Goal: Task Accomplishment & Management: Manage account settings

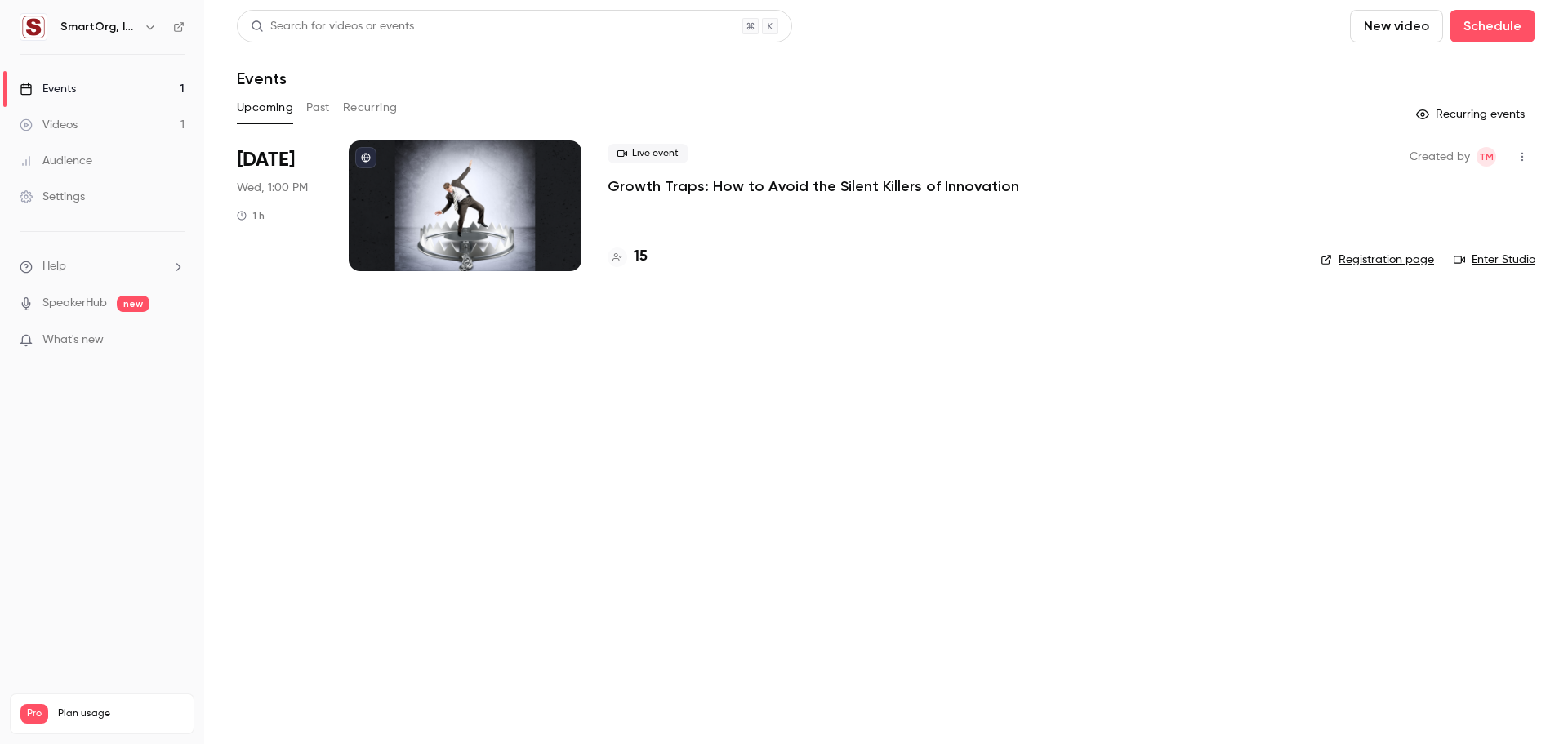
click at [139, 24] on div "SmartOrg, Inc." at bounding box center [110, 26] width 100 height 20
click at [151, 27] on icon "button" at bounding box center [150, 27] width 8 height 4
click at [91, 196] on div "New channel" at bounding box center [183, 195] width 247 height 16
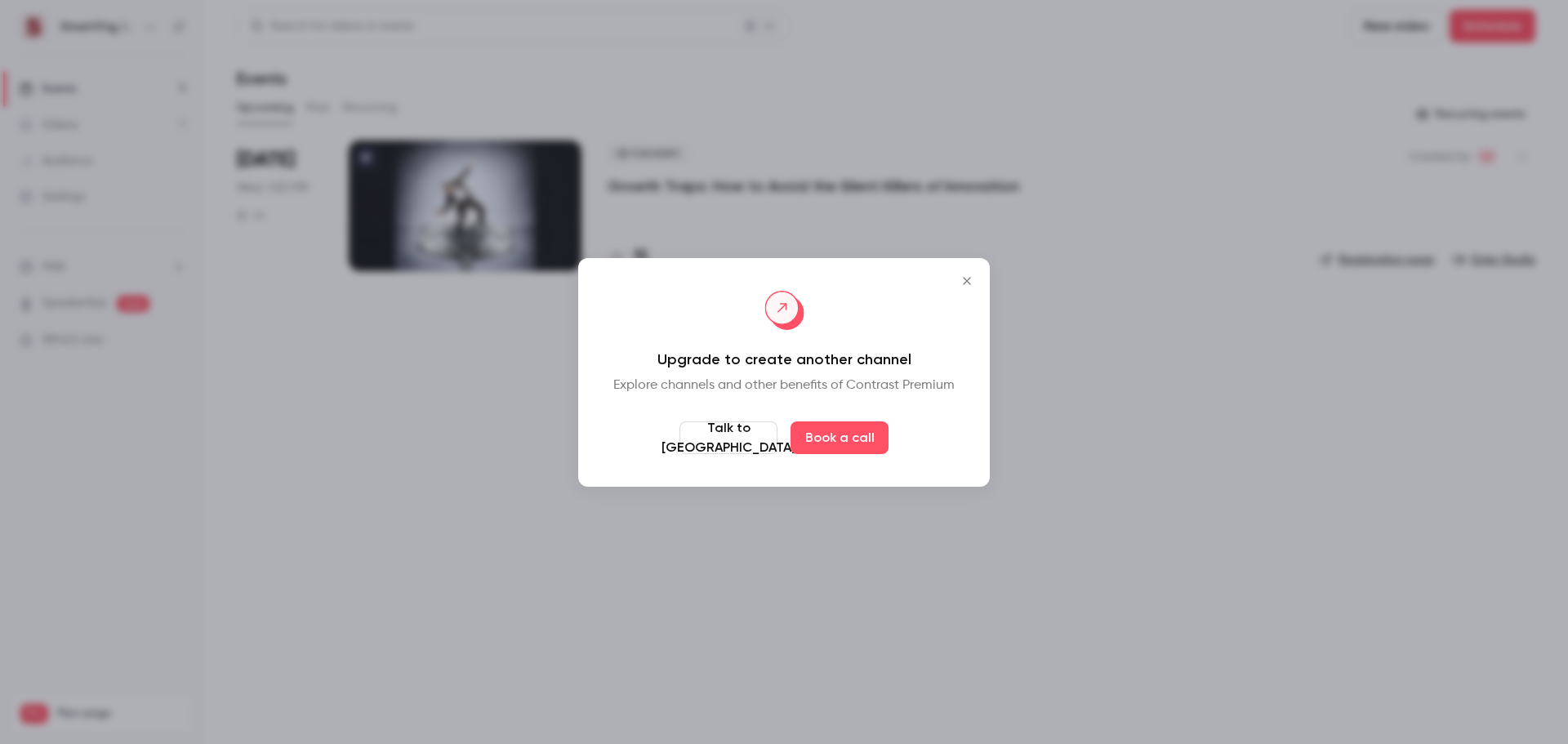
click at [971, 292] on button "Close" at bounding box center [966, 281] width 32 height 32
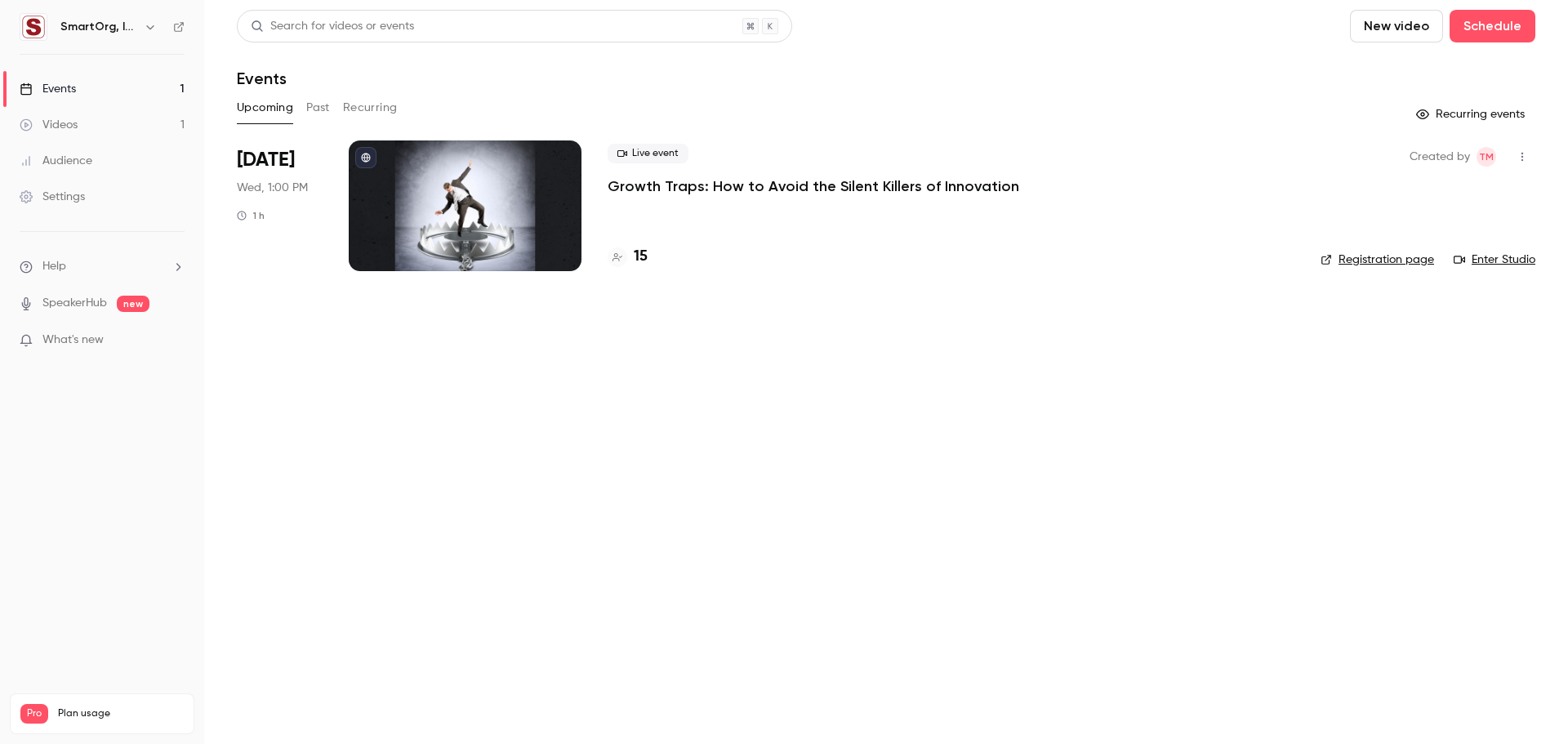
click at [58, 192] on div "Settings" at bounding box center [52, 197] width 66 height 16
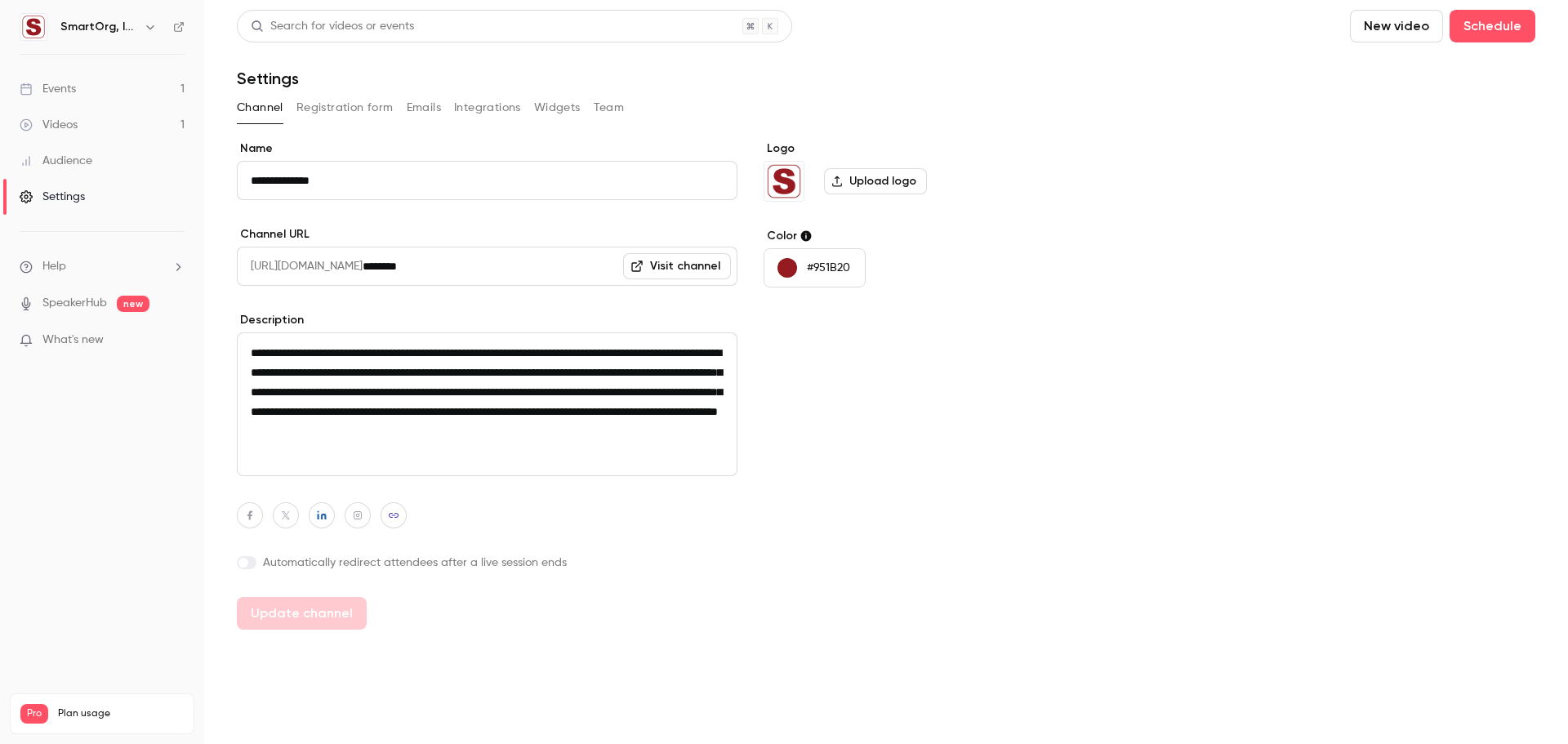
click at [611, 104] on button "Team" at bounding box center [609, 107] width 31 height 26
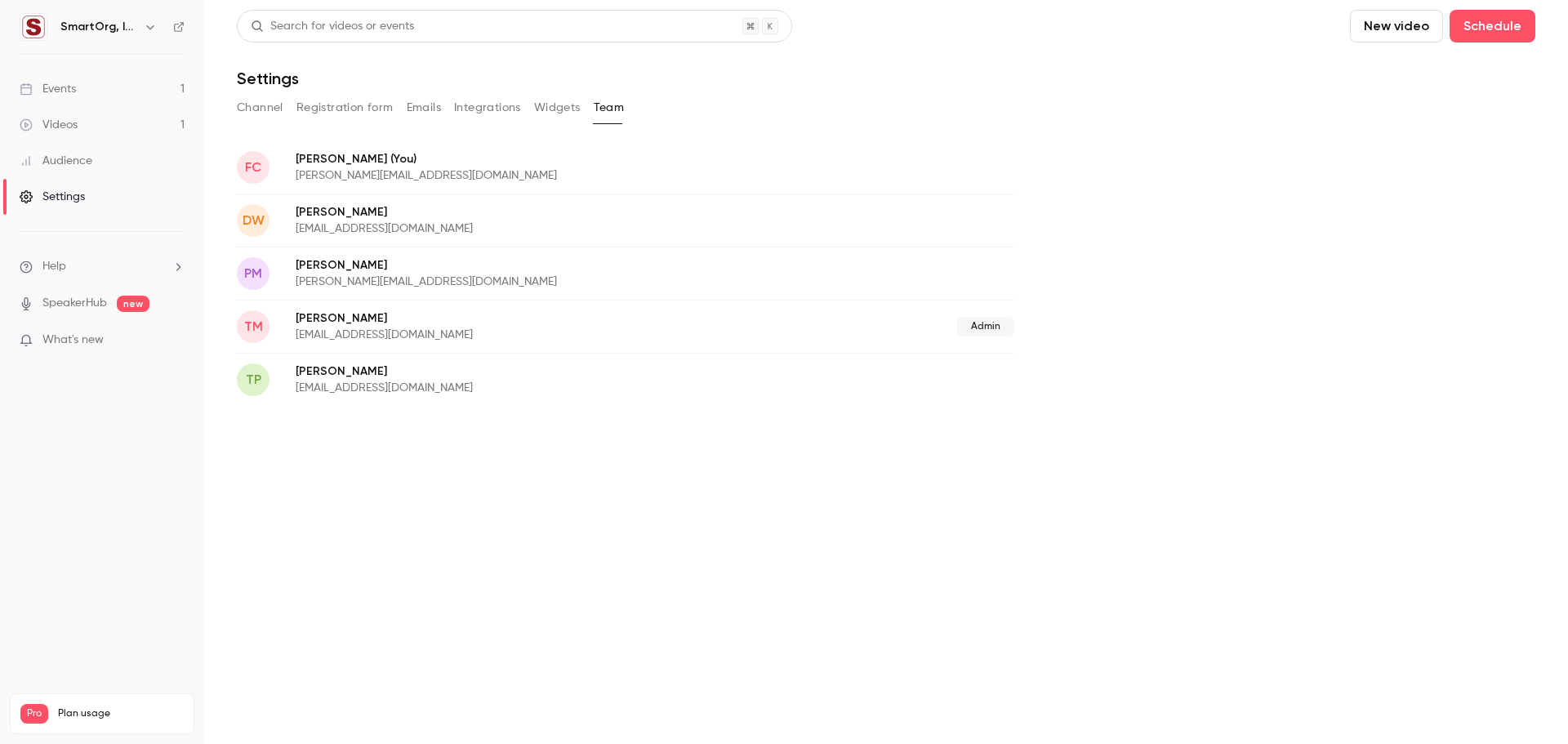
click at [98, 29] on h6 "SmartOrg, Inc." at bounding box center [99, 26] width 77 height 16
click at [111, 91] on link "Events 1" at bounding box center [102, 89] width 204 height 36
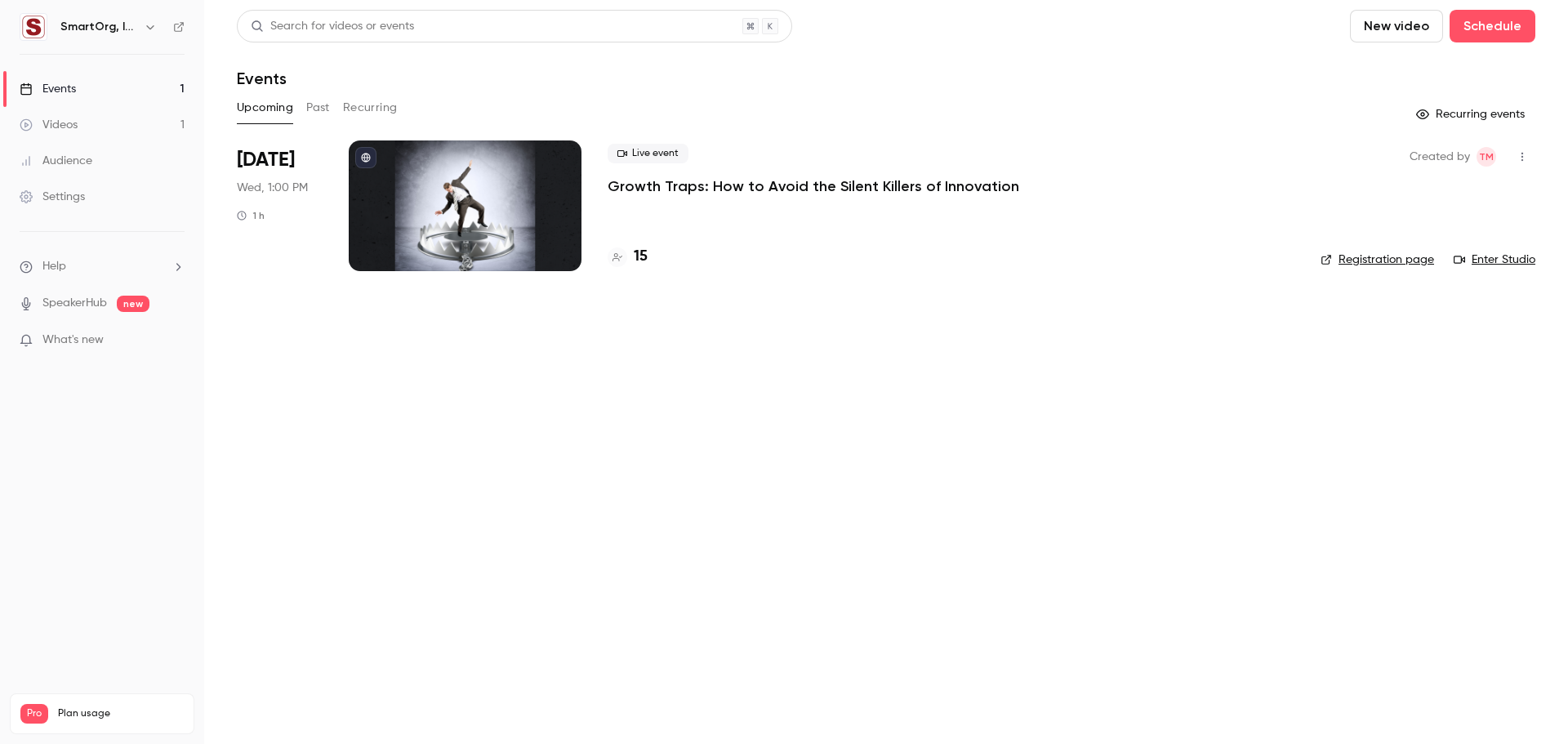
click at [102, 122] on link "Videos 1" at bounding box center [102, 125] width 204 height 36
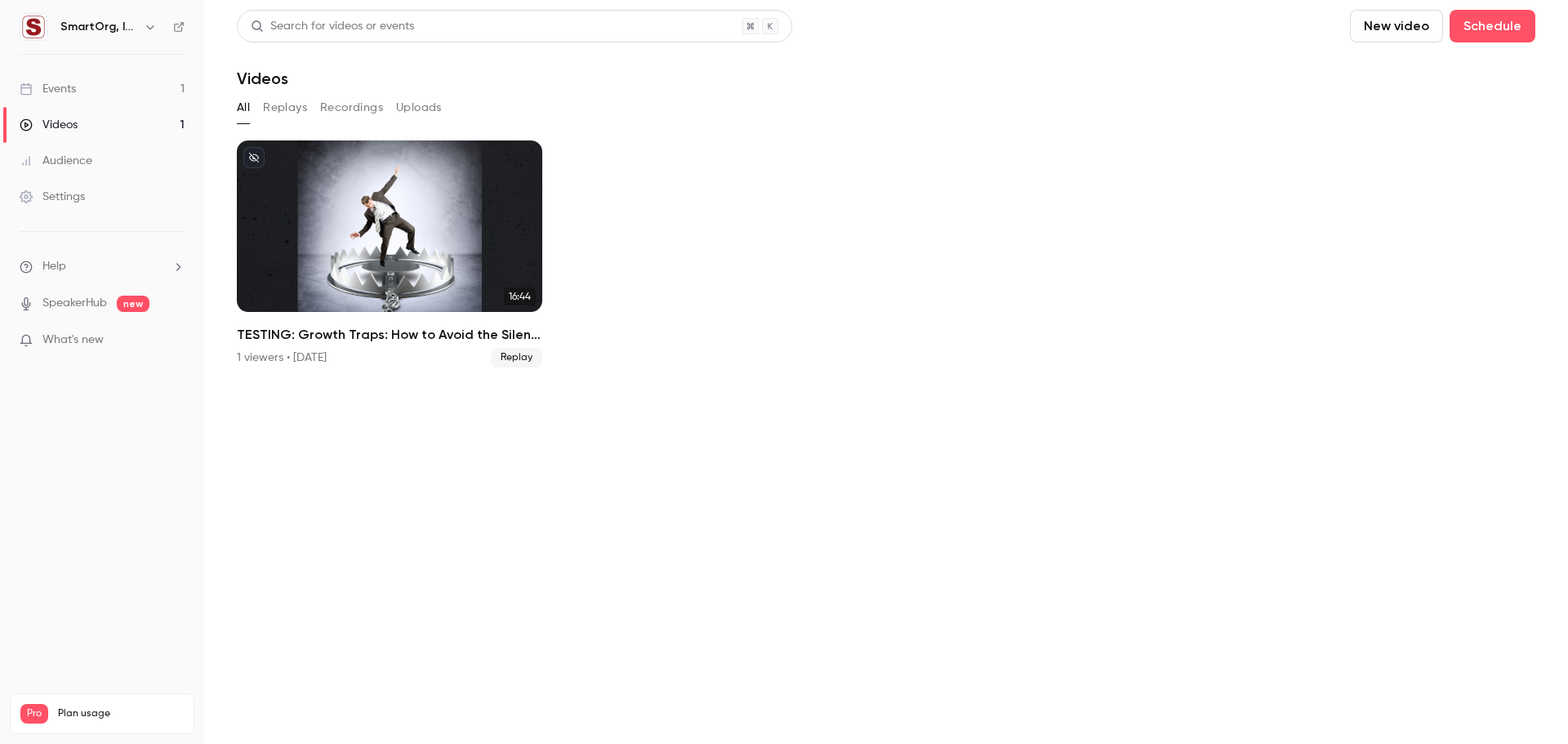
click at [154, 23] on icon "button" at bounding box center [150, 26] width 13 height 13
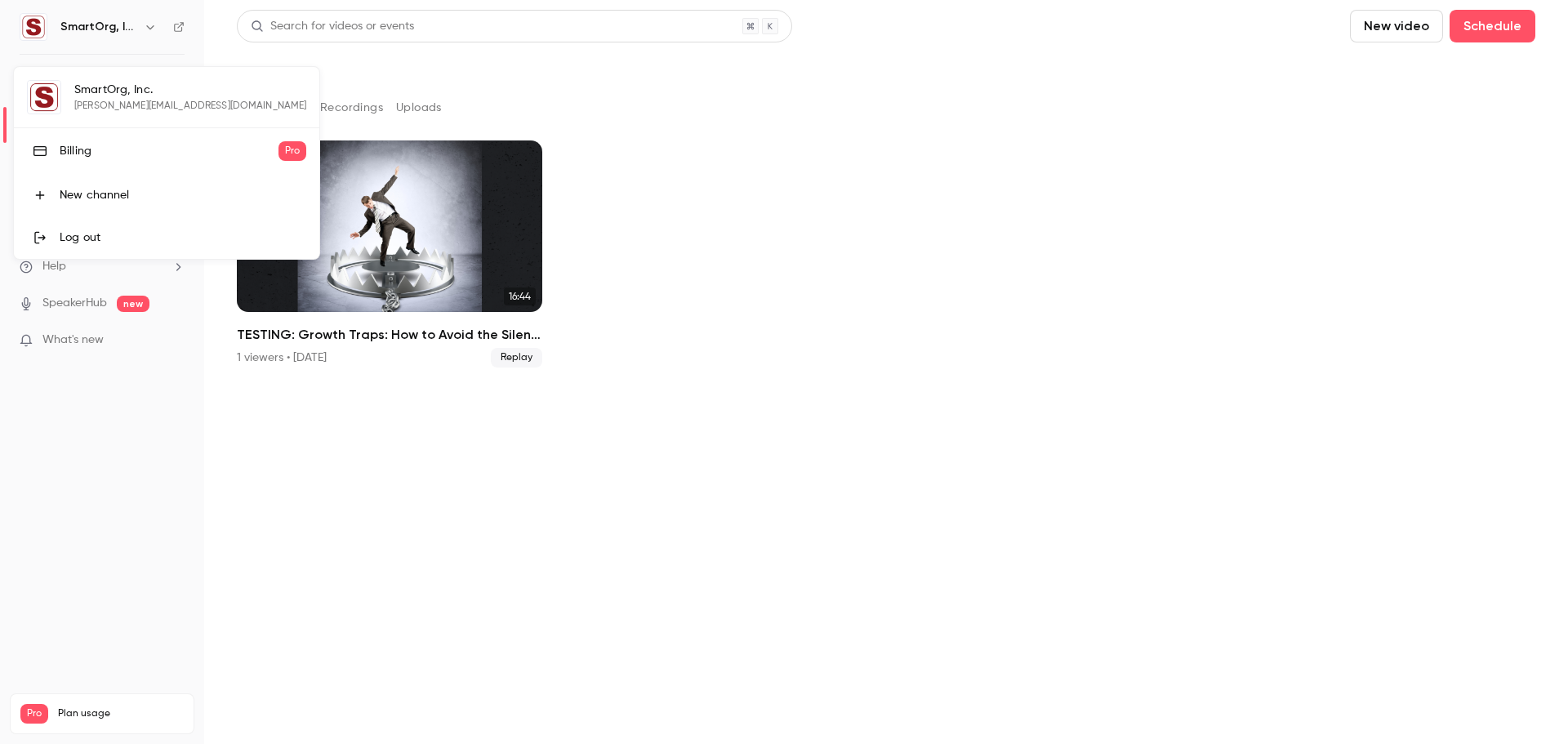
click at [83, 238] on div "Log out" at bounding box center [183, 238] width 247 height 16
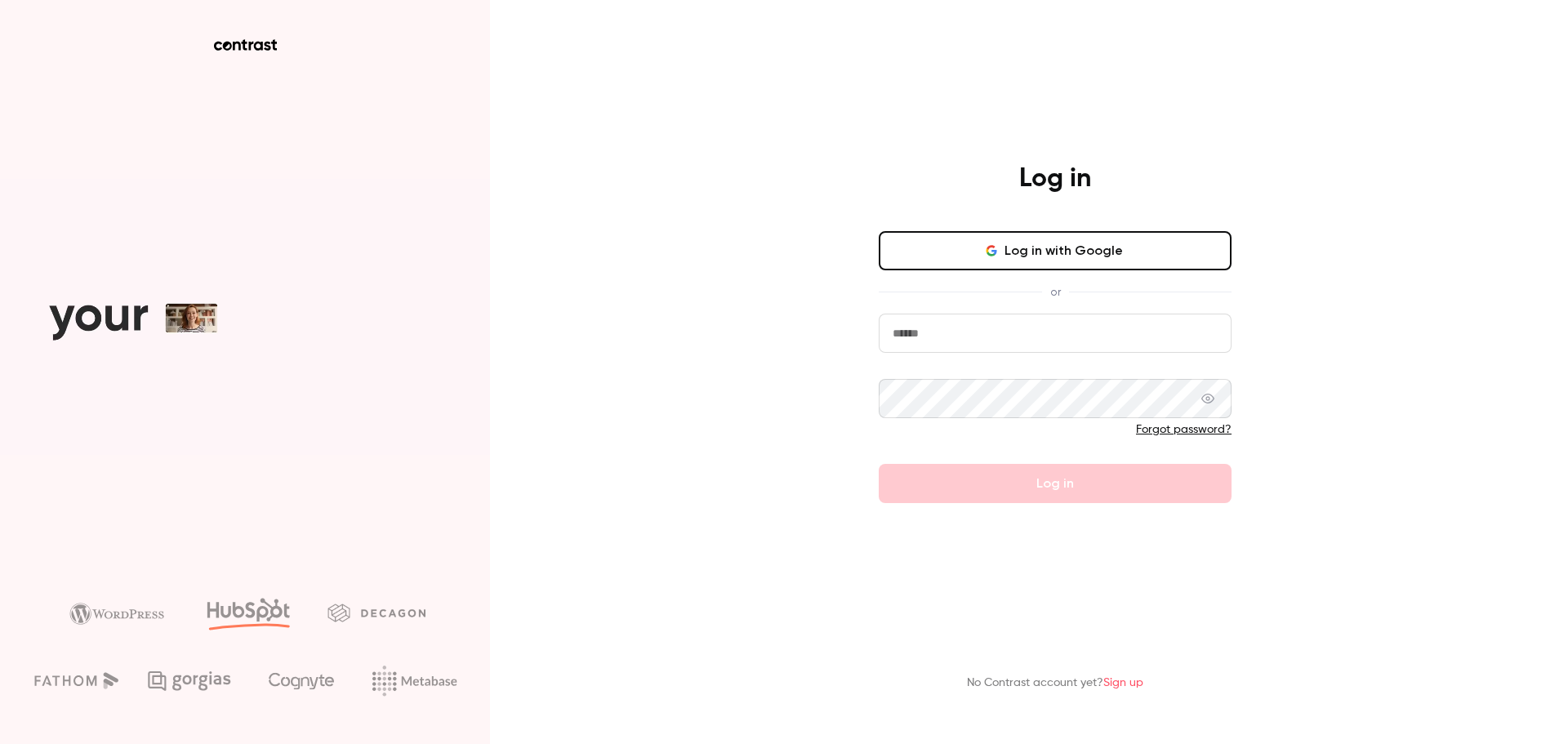
click at [1092, 255] on button "Log in with Google" at bounding box center [1055, 251] width 353 height 39
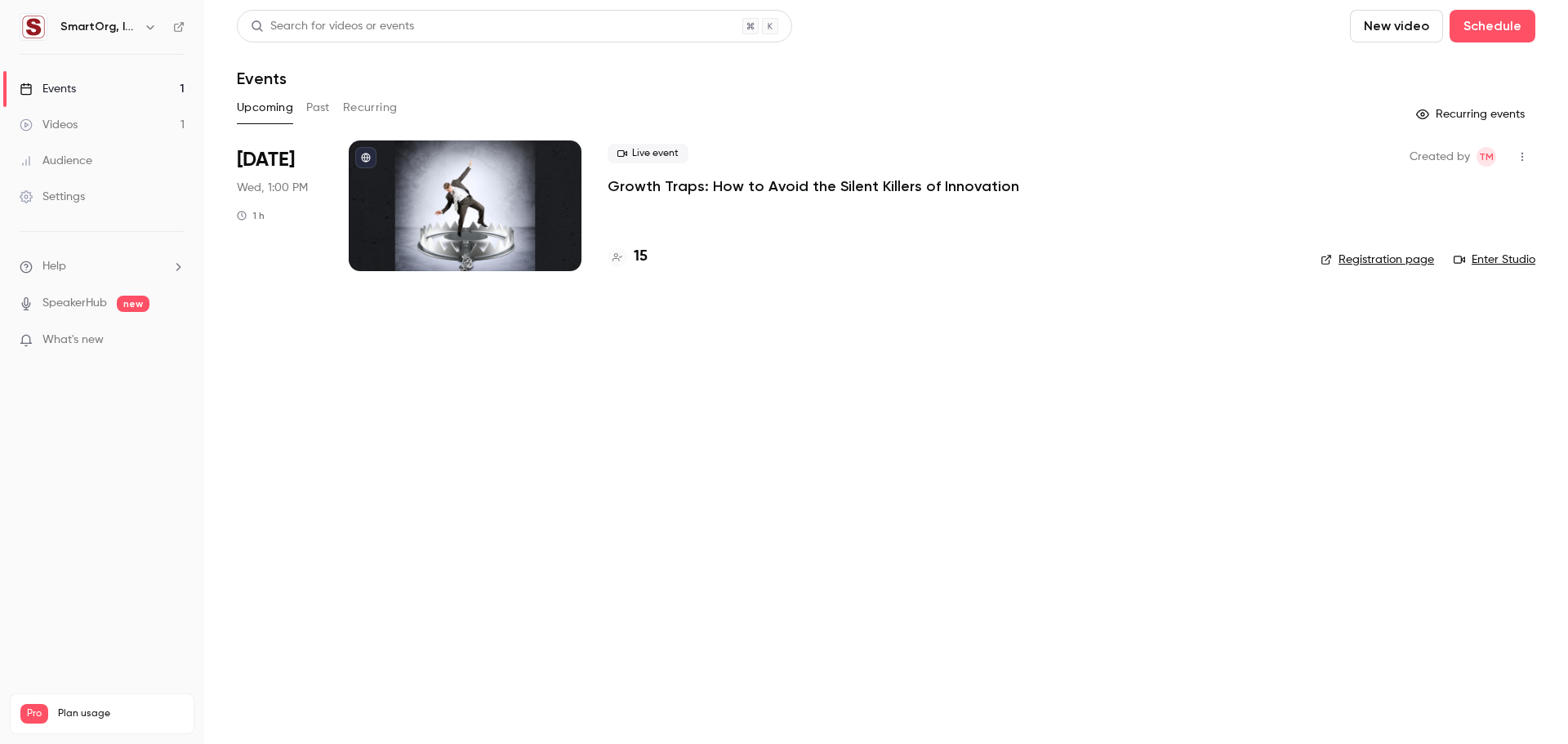
click at [134, 39] on div "SmartOrg, Inc." at bounding box center [102, 26] width 165 height 28
click at [136, 29] on h6 "SmartOrg, Inc." at bounding box center [99, 26] width 77 height 16
click at [147, 26] on icon "button" at bounding box center [150, 27] width 8 height 4
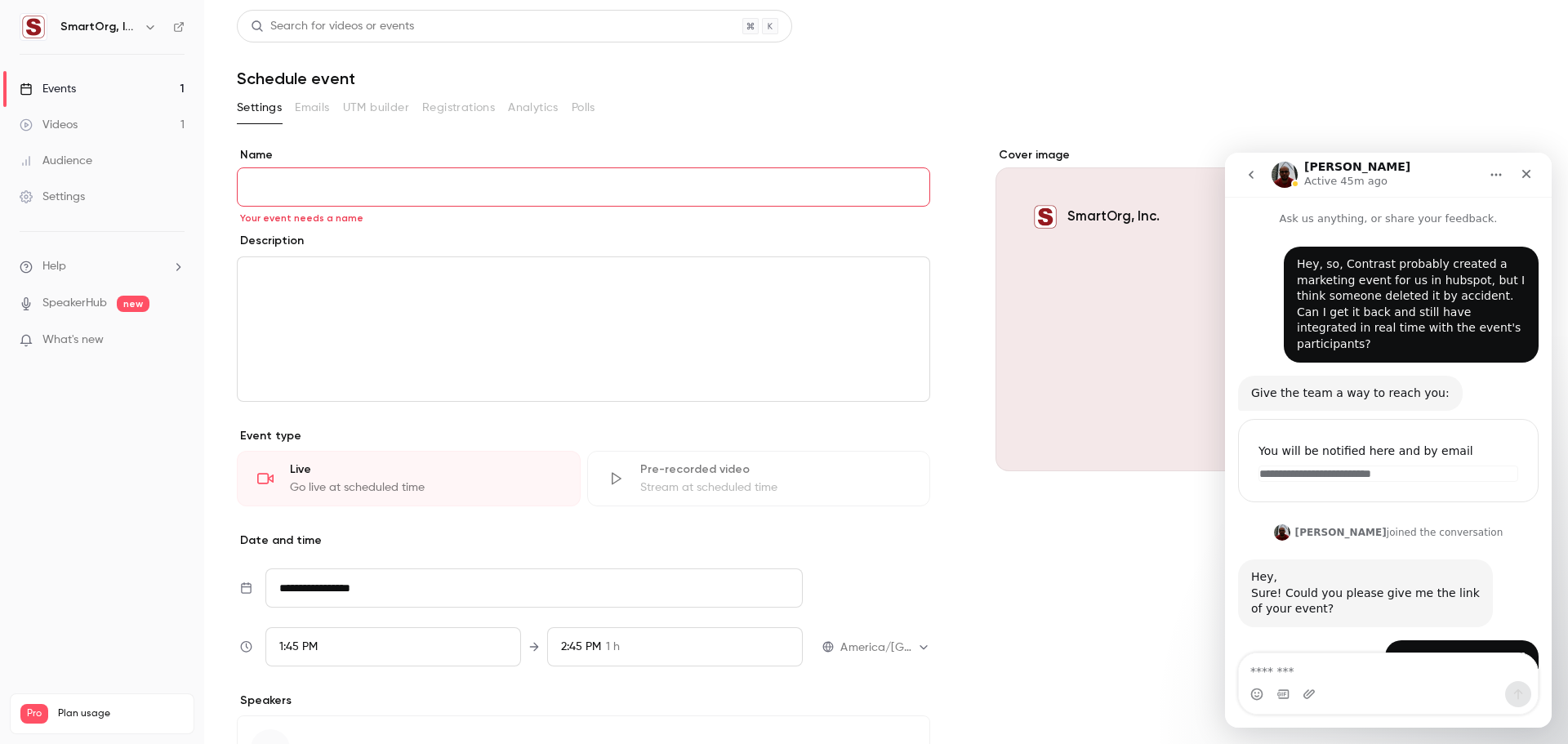
scroll to position [636, 0]
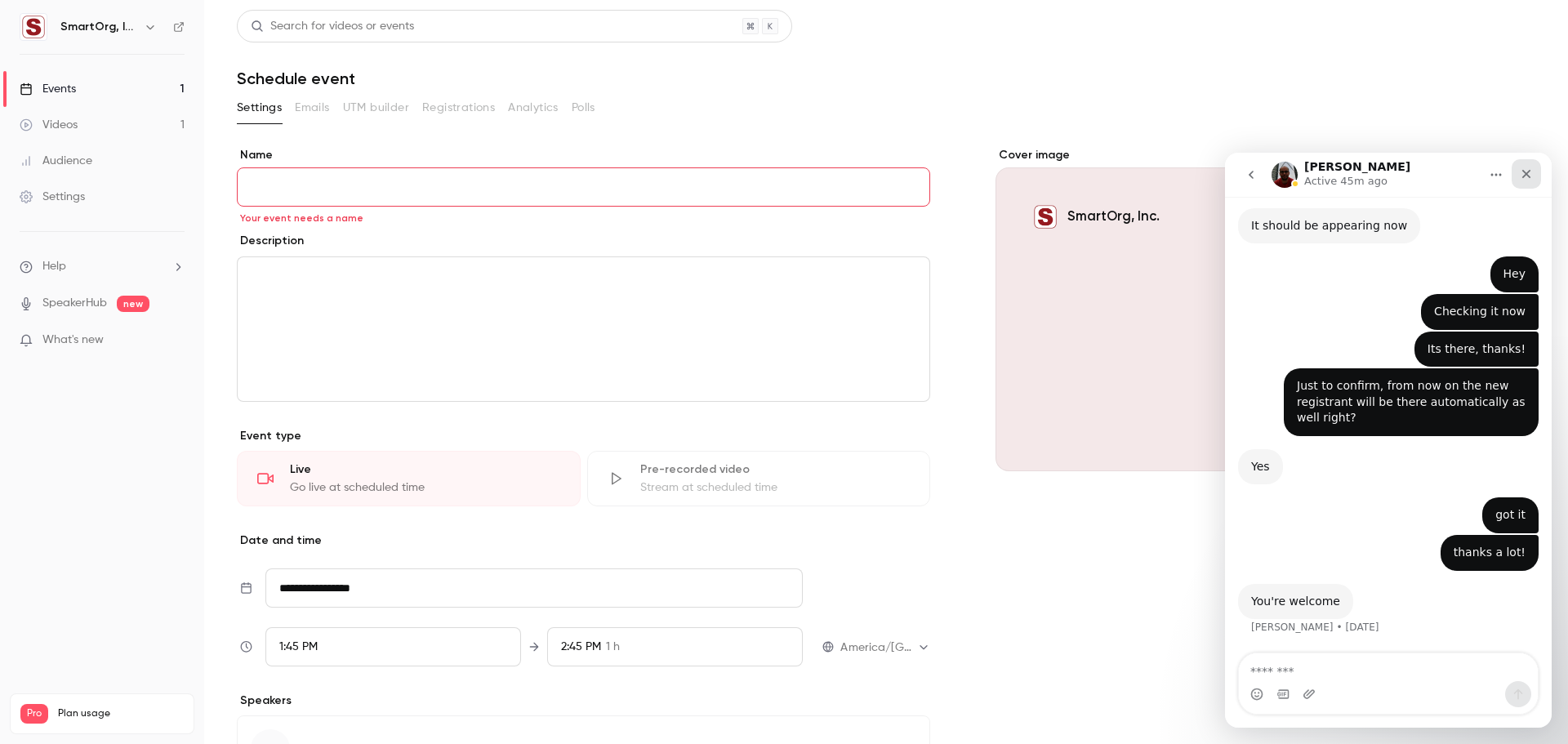
click at [1532, 169] on div "Close" at bounding box center [1525, 174] width 30 height 30
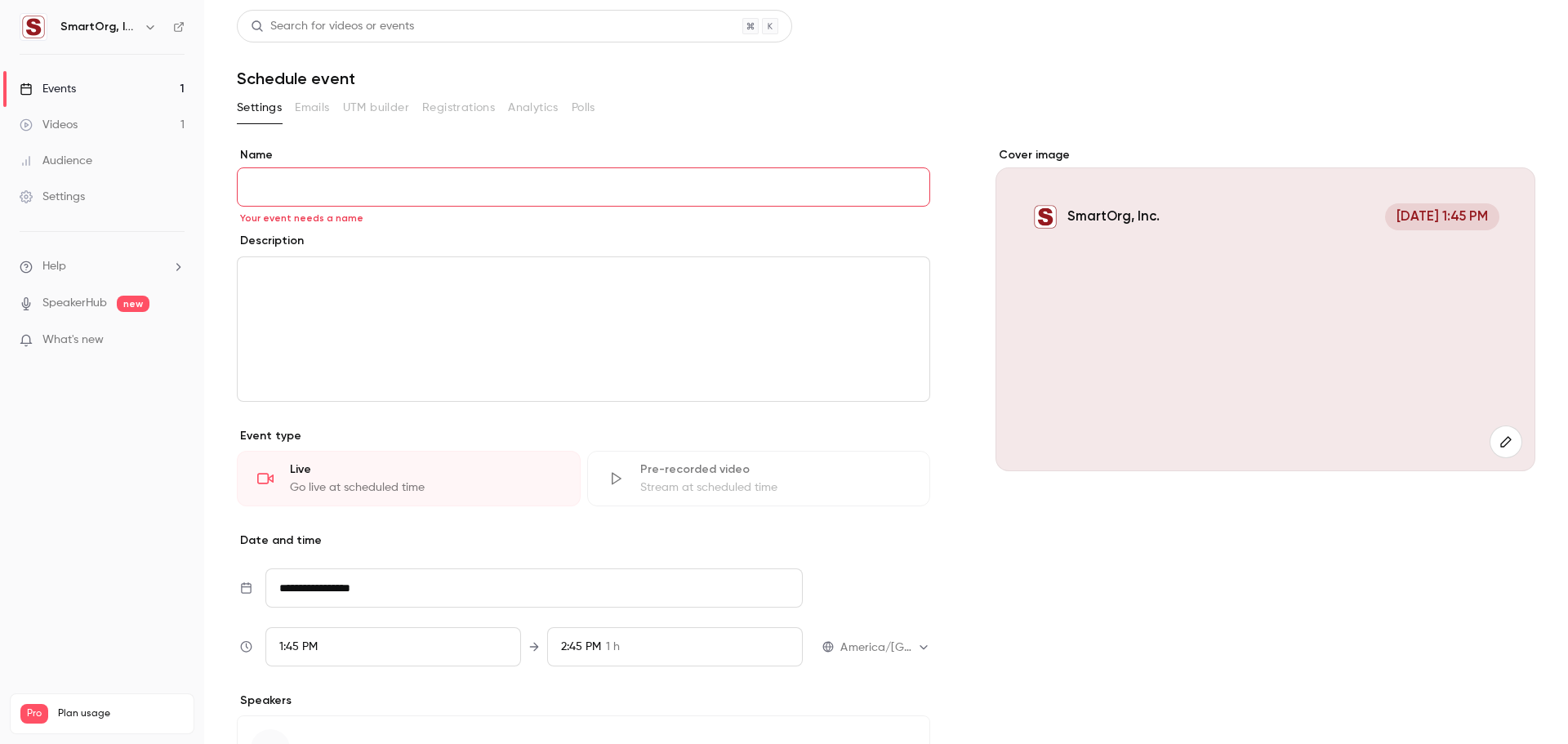
click at [85, 26] on h6 "SmartOrg, Inc." at bounding box center [99, 26] width 77 height 16
click at [183, 24] on icon at bounding box center [179, 27] width 10 height 10
click at [152, 23] on icon "button" at bounding box center [150, 26] width 13 height 13
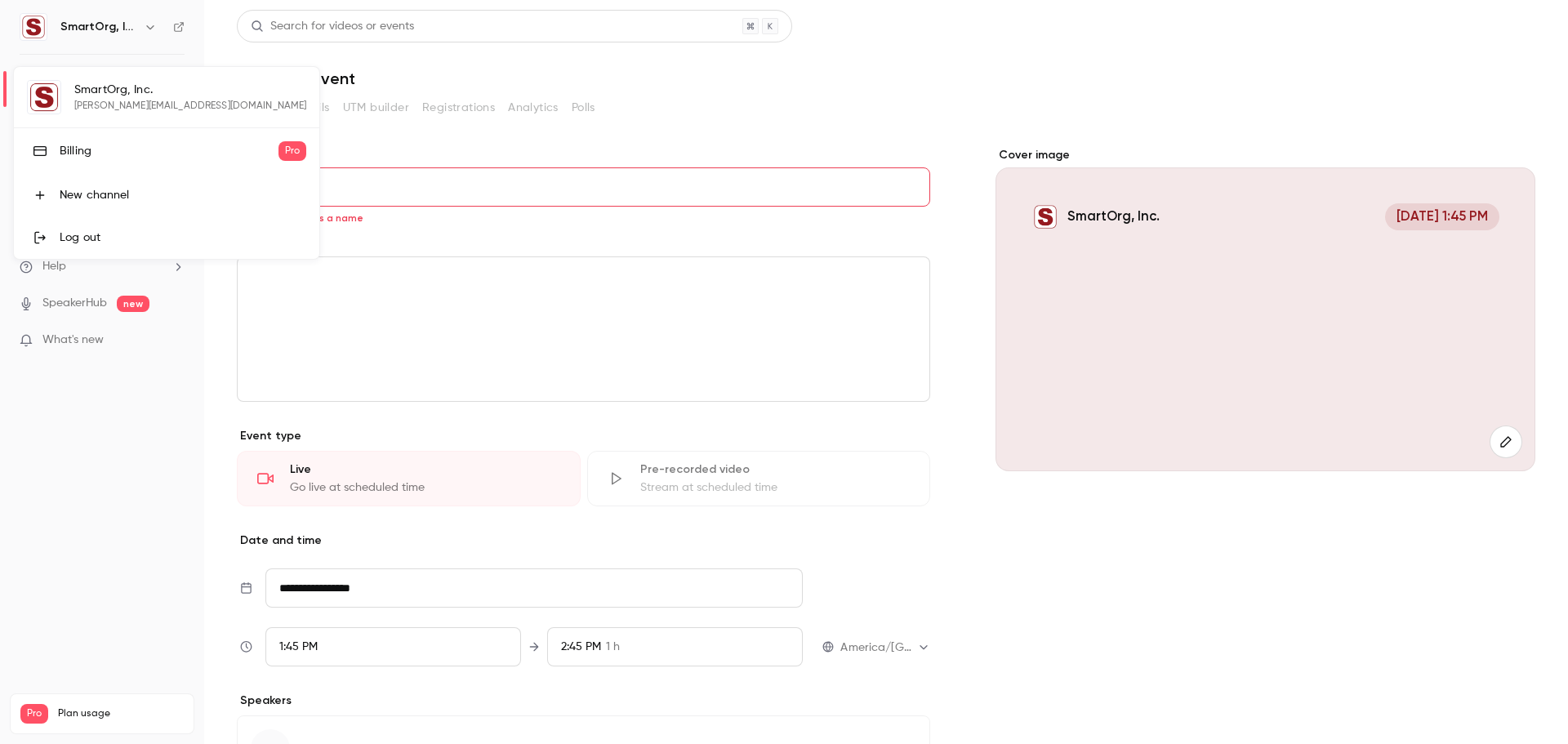
click at [70, 233] on div "Log out" at bounding box center [183, 238] width 247 height 16
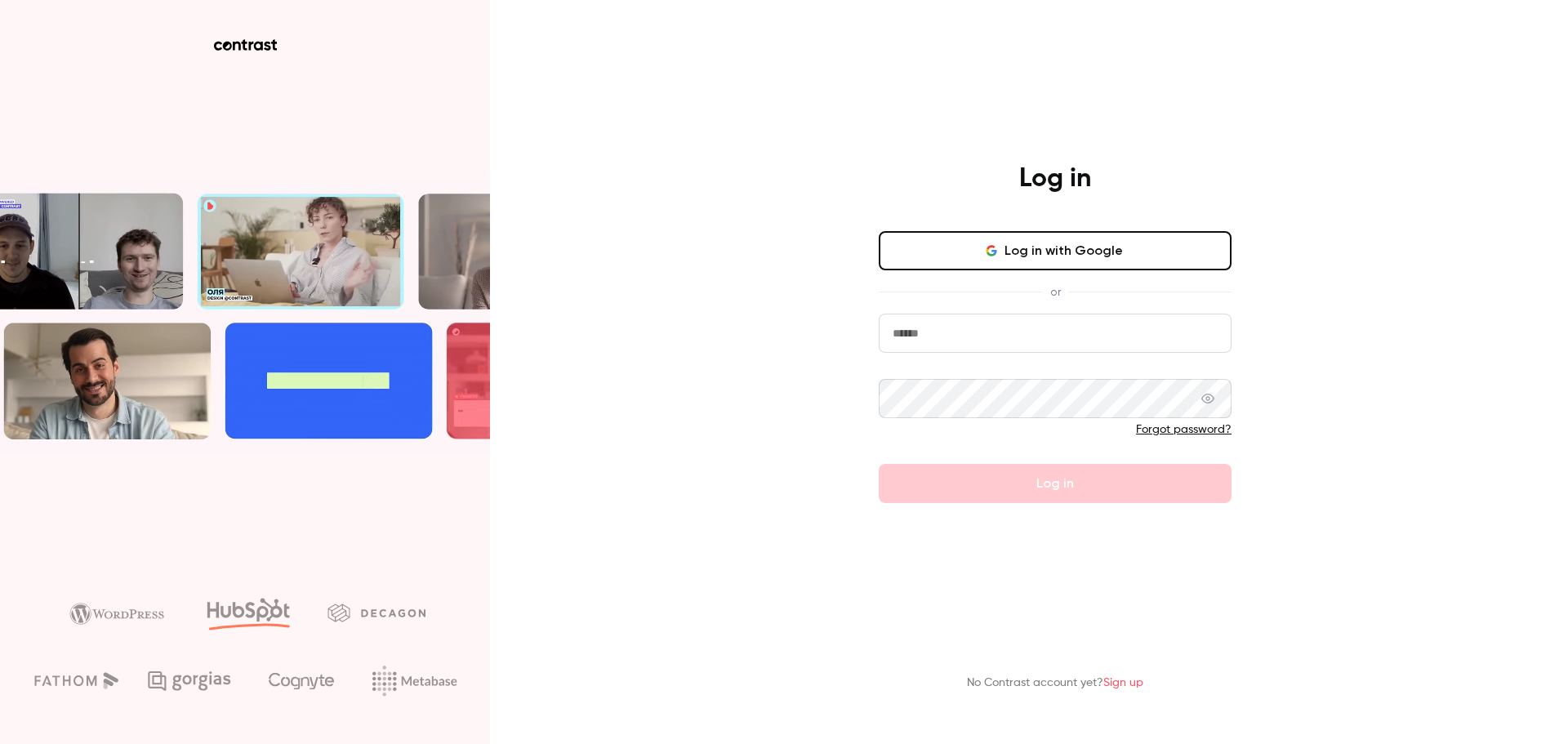
click at [1410, 350] on div "Log in Log in with Google or Forgot password? Log in No Contrast account yet? S…" at bounding box center [784, 372] width 1568 height 744
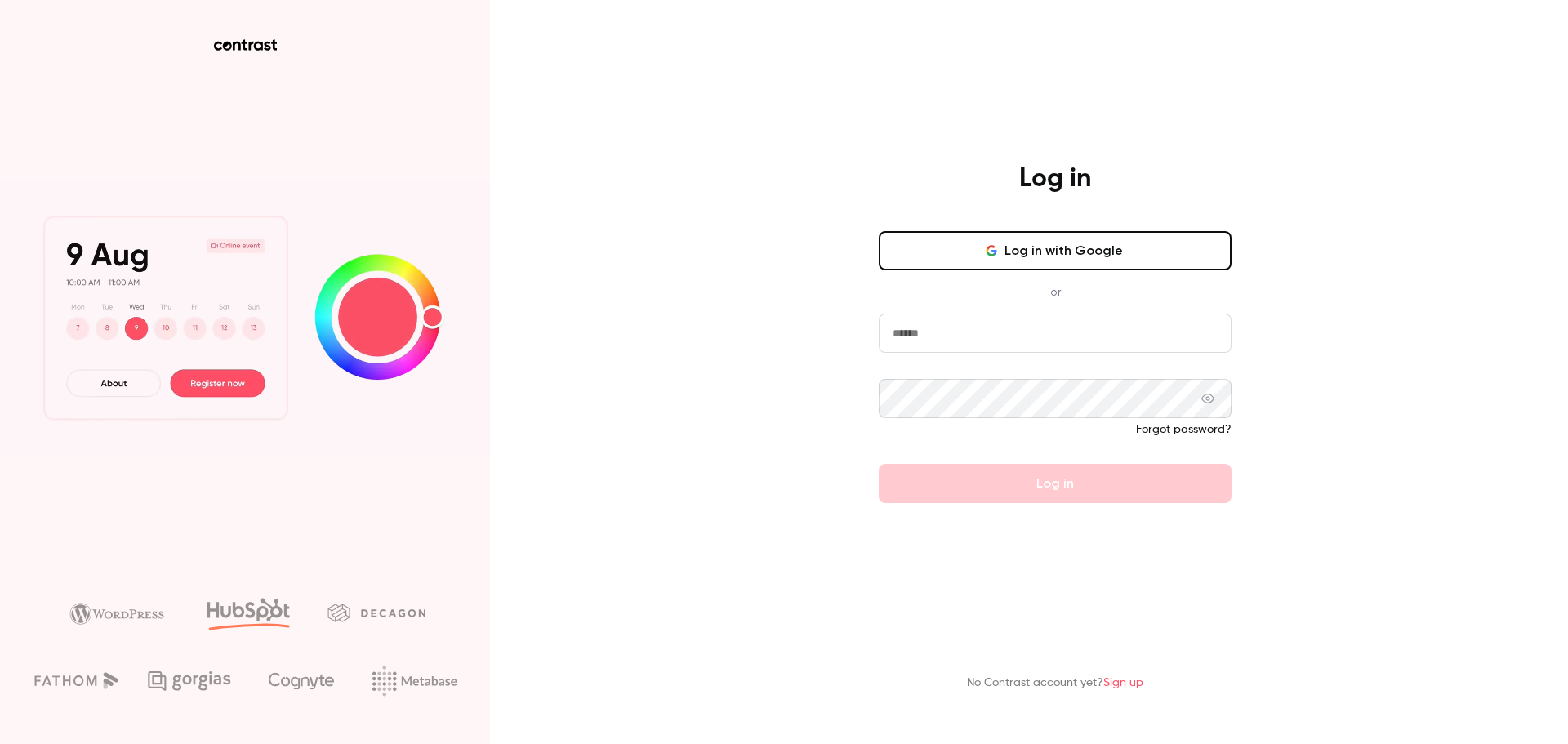
drag, startPoint x: 1120, startPoint y: 355, endPoint x: 1106, endPoint y: 350, distance: 14.9
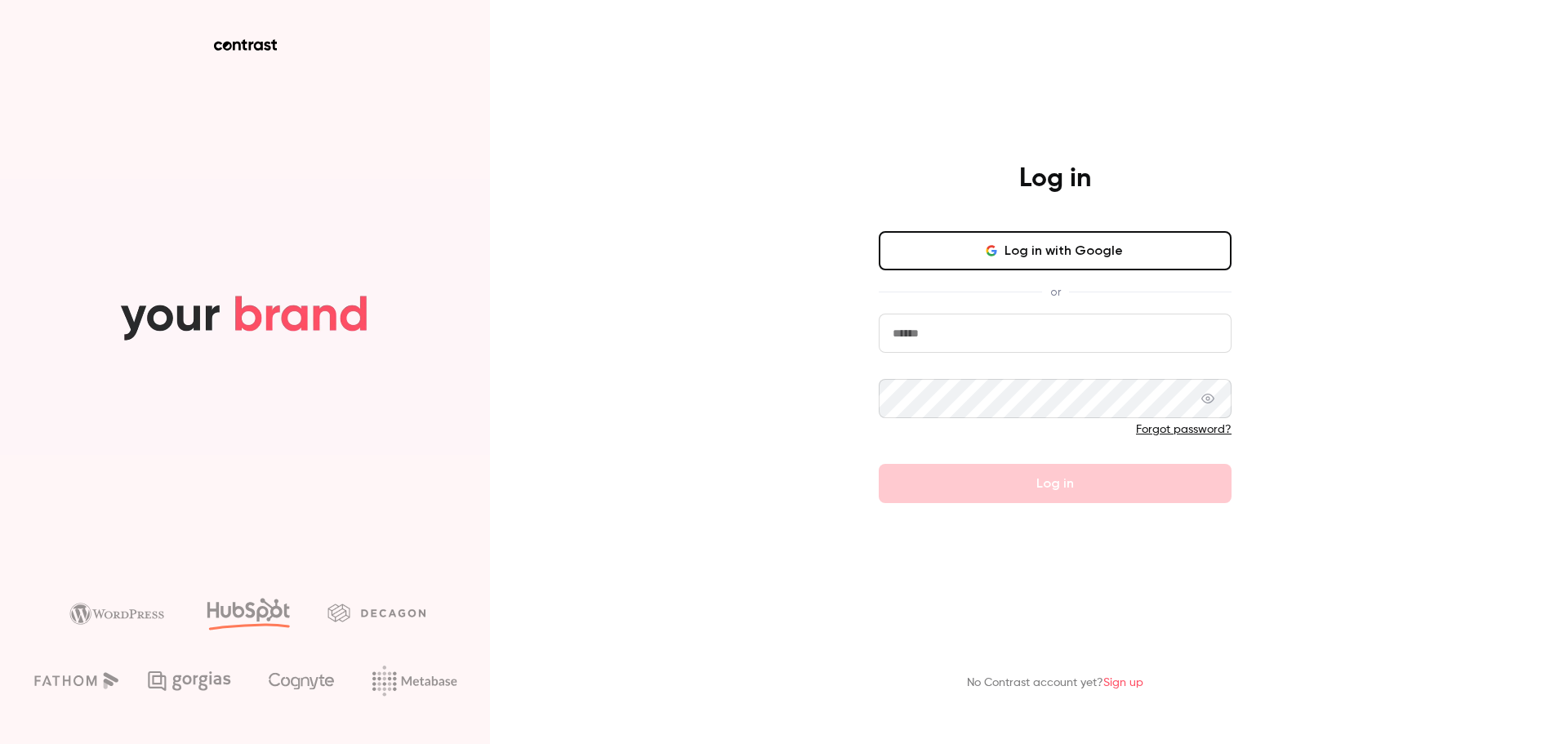
click at [1117, 355] on form "Forgot password? Log in" at bounding box center [1055, 409] width 353 height 190
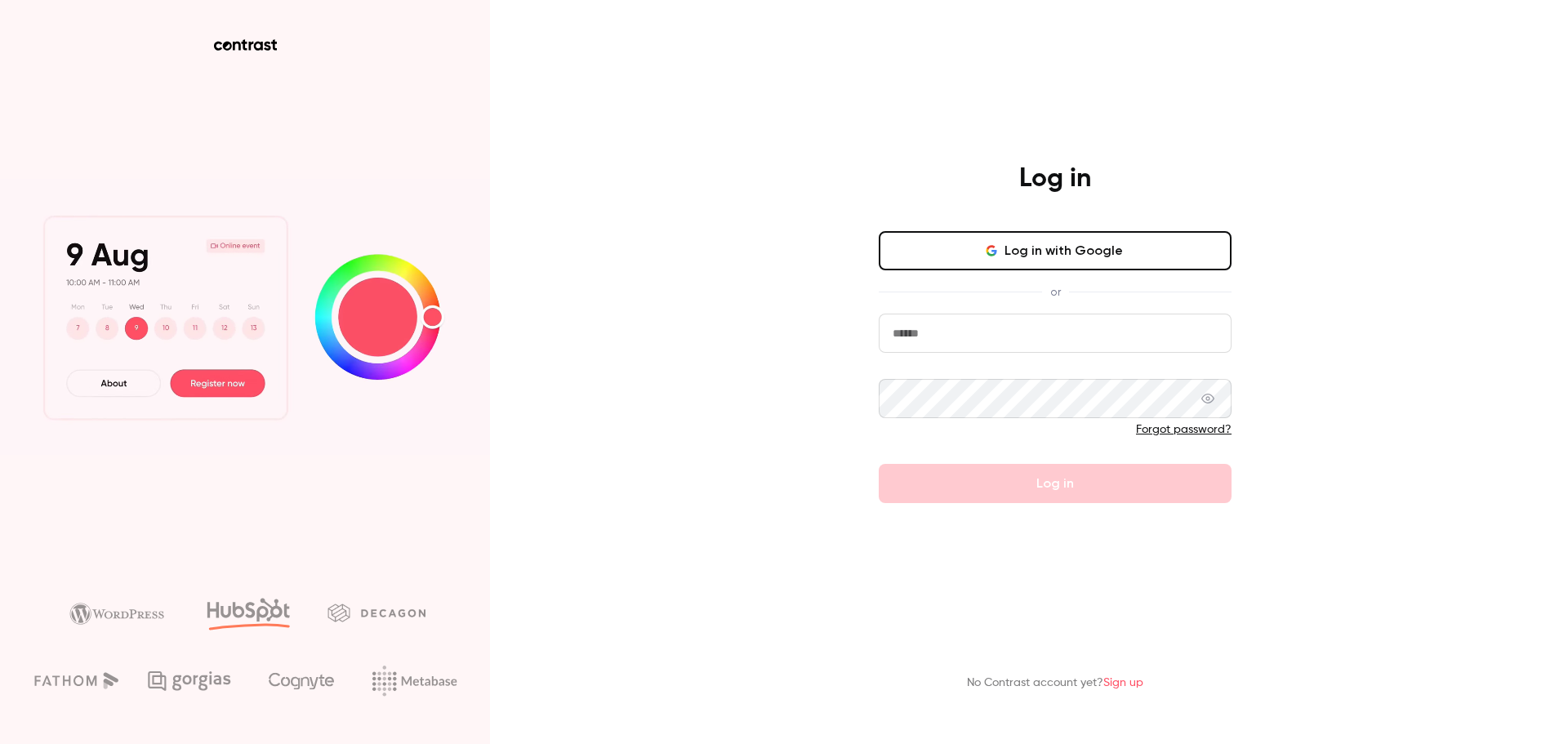
click at [1089, 333] on input "email" at bounding box center [1055, 334] width 353 height 39
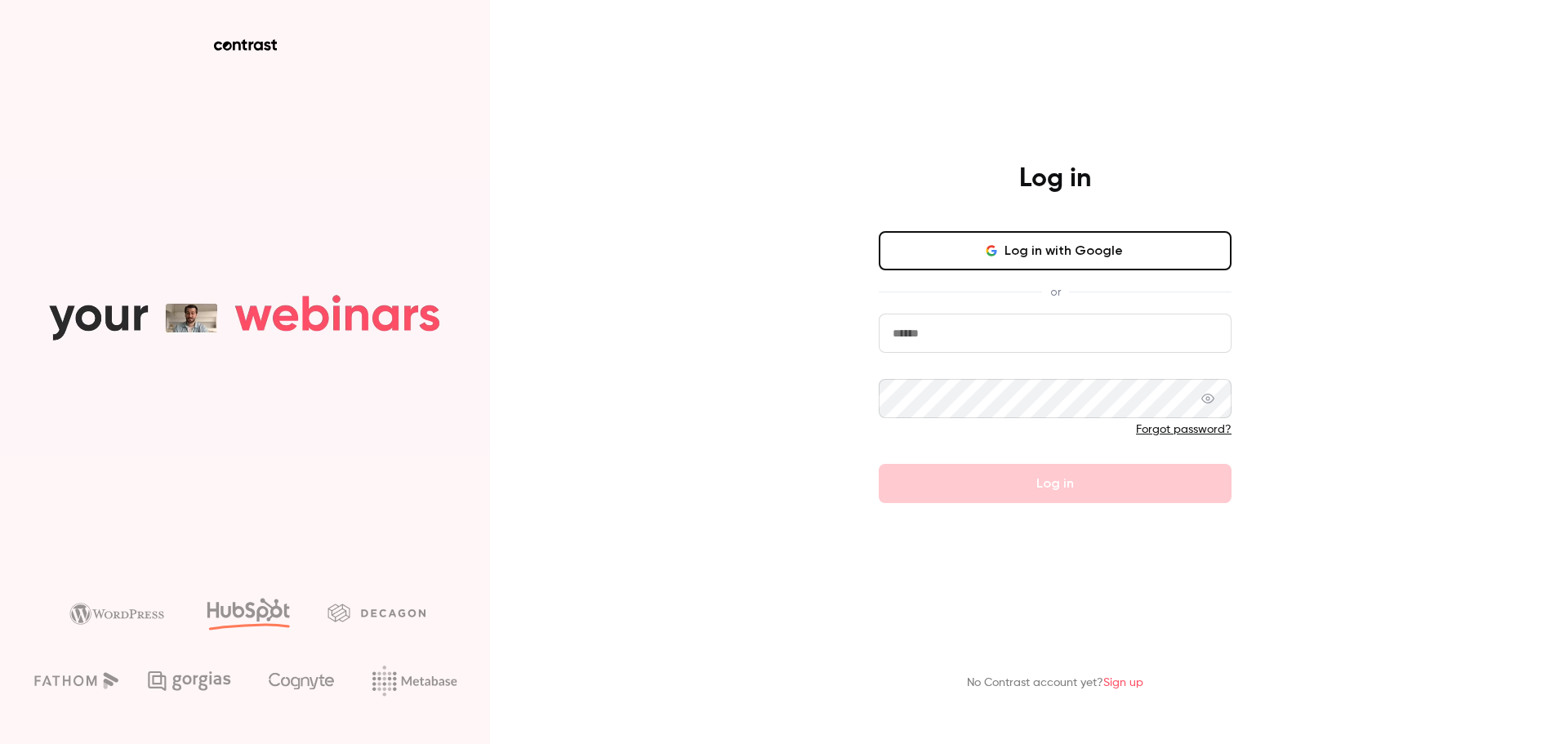
click at [1085, 335] on input "email" at bounding box center [1055, 334] width 353 height 39
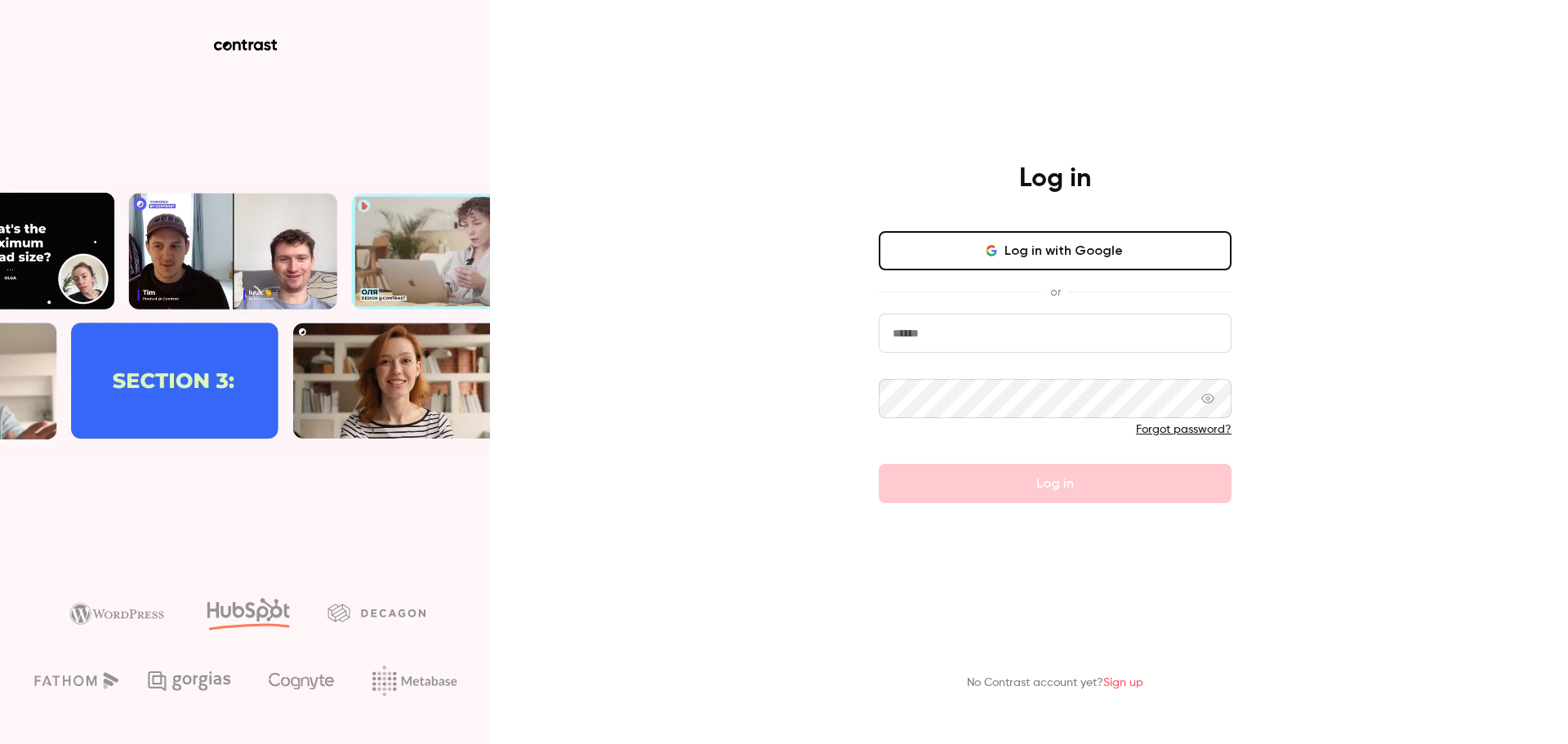
click at [1122, 337] on input "email" at bounding box center [1055, 334] width 353 height 39
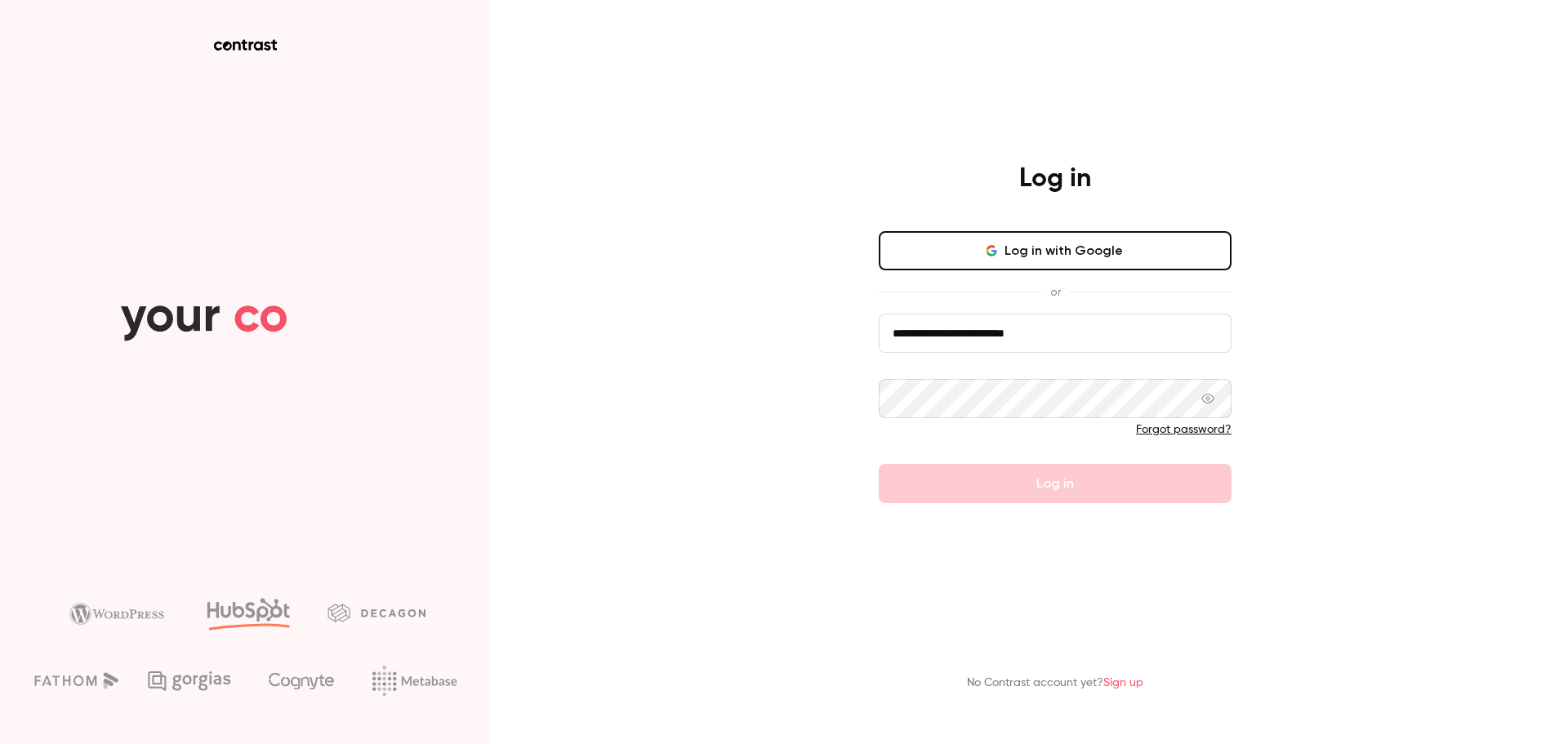
type input "**********"
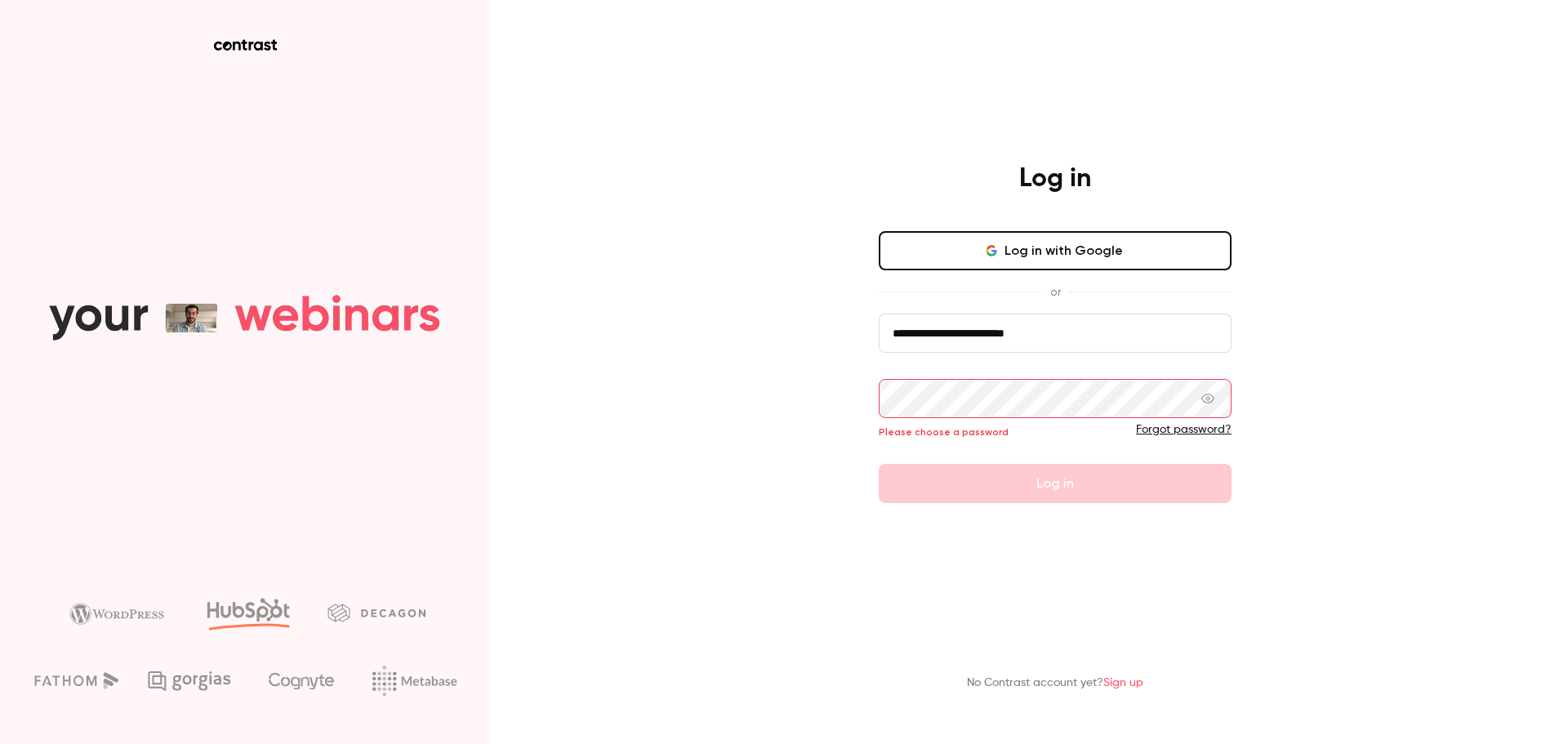
click at [1203, 434] on link "Forgot password?" at bounding box center [1183, 429] width 95 height 11
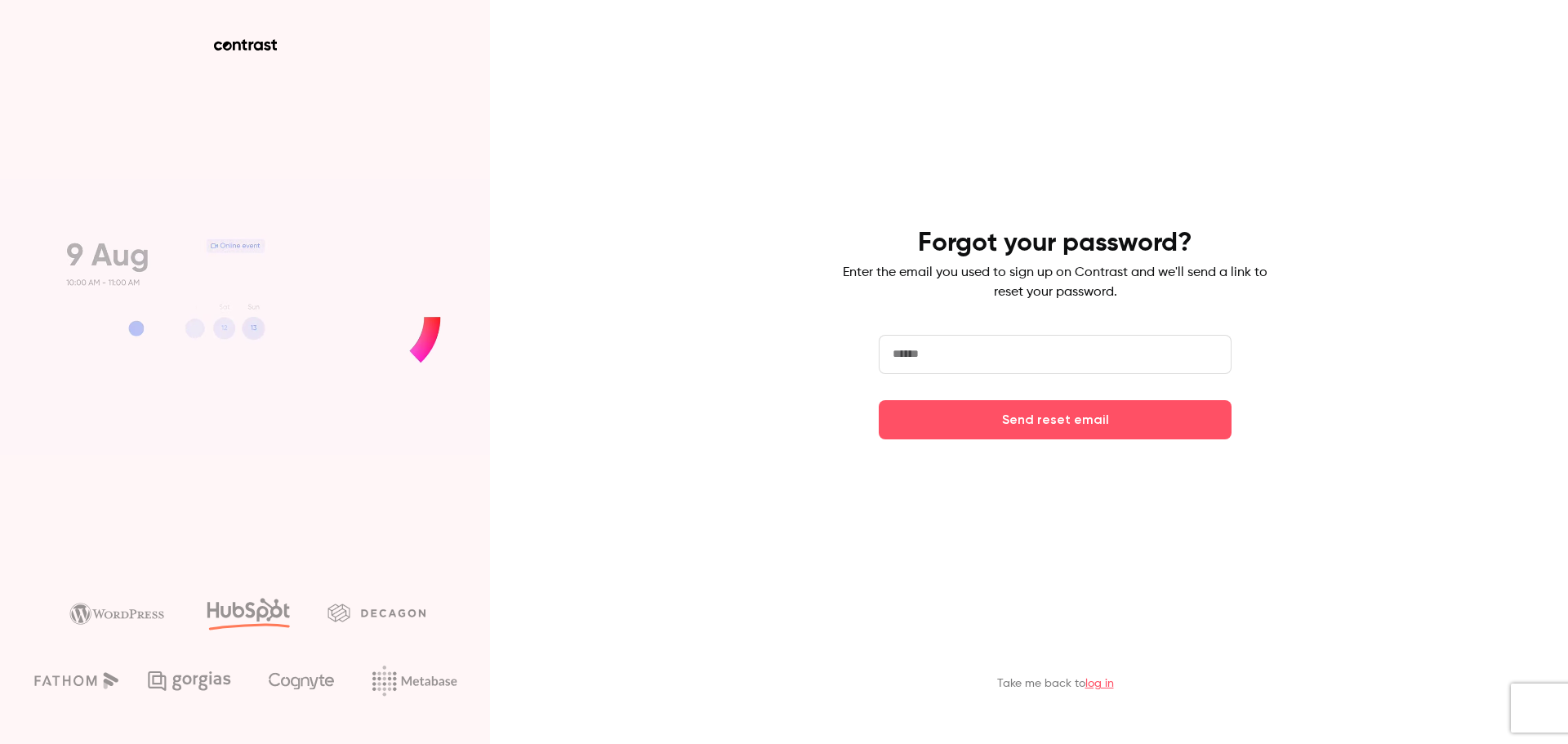
click at [1051, 353] on input "email" at bounding box center [1055, 354] width 353 height 39
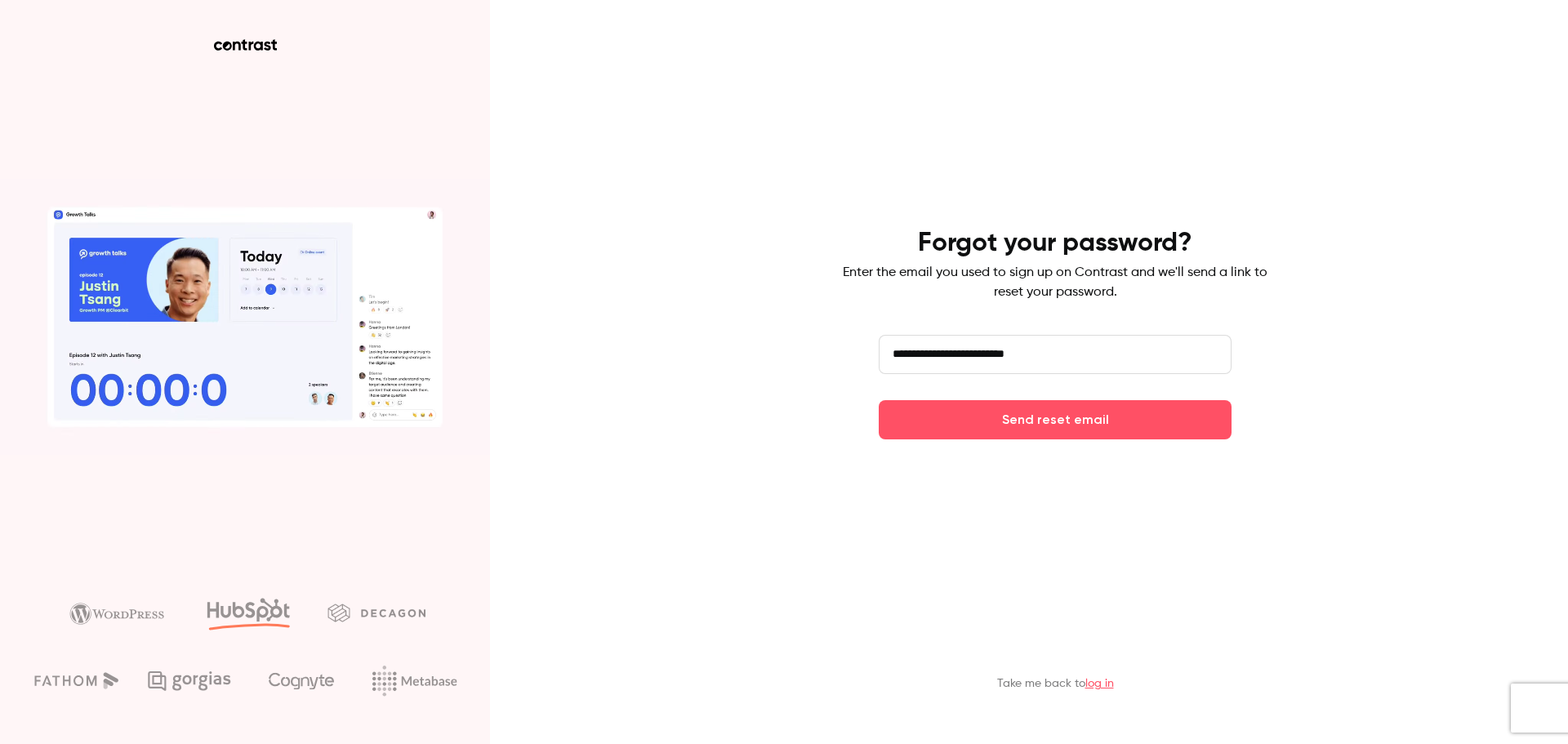
type input "**********"
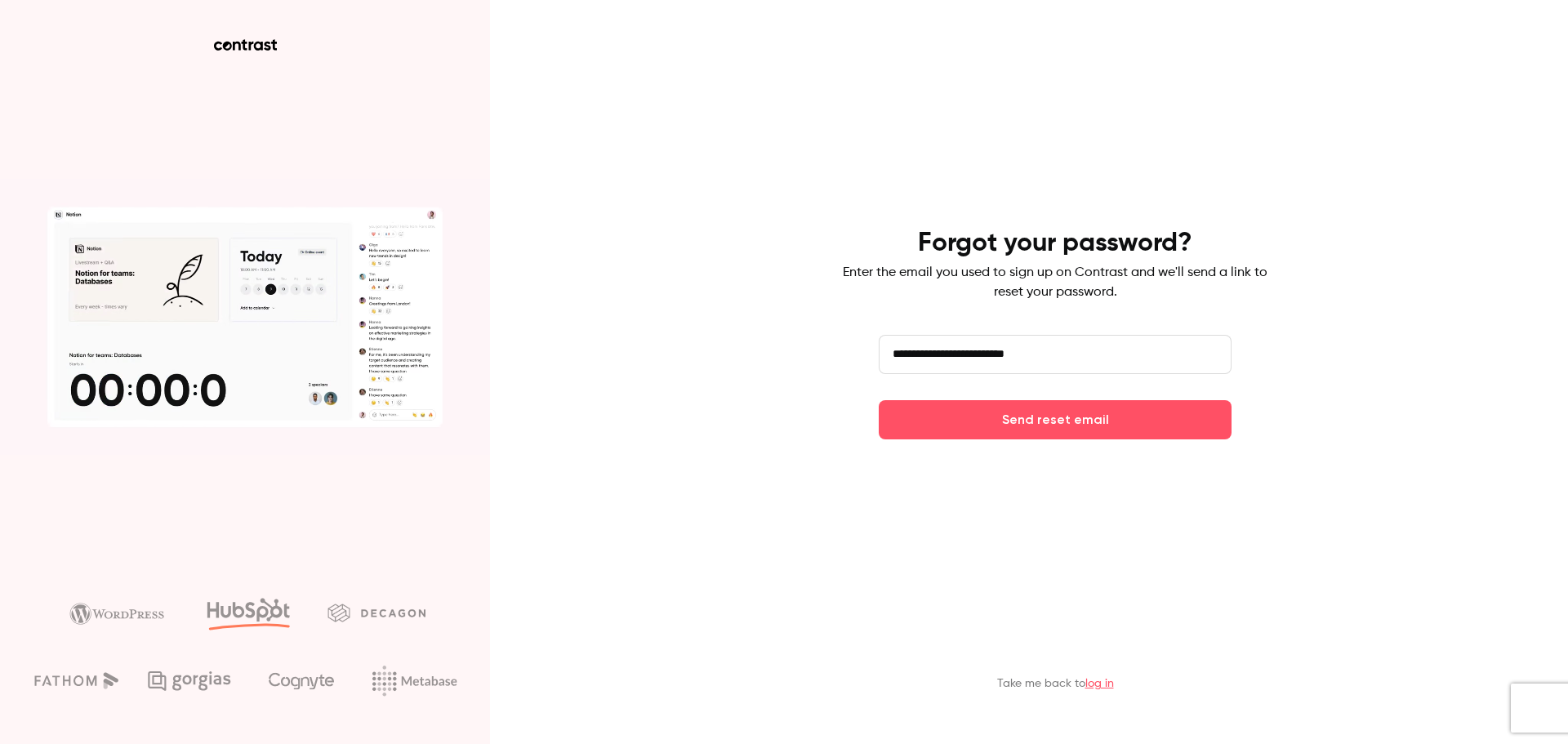
click at [879, 400] on button "Send reset email" at bounding box center [1055, 420] width 353 height 39
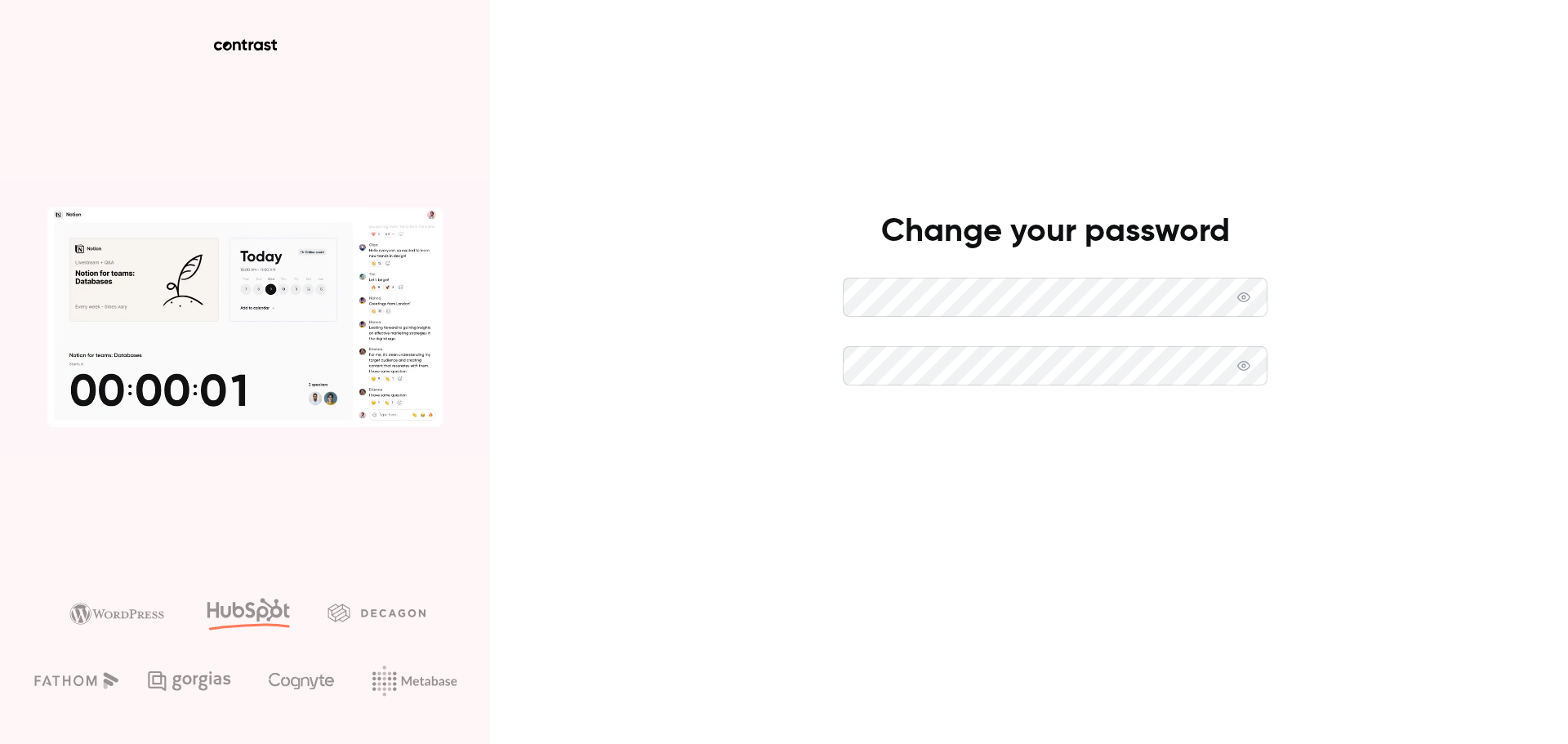
click at [1143, 440] on button "Set new password" at bounding box center [1054, 435] width 425 height 39
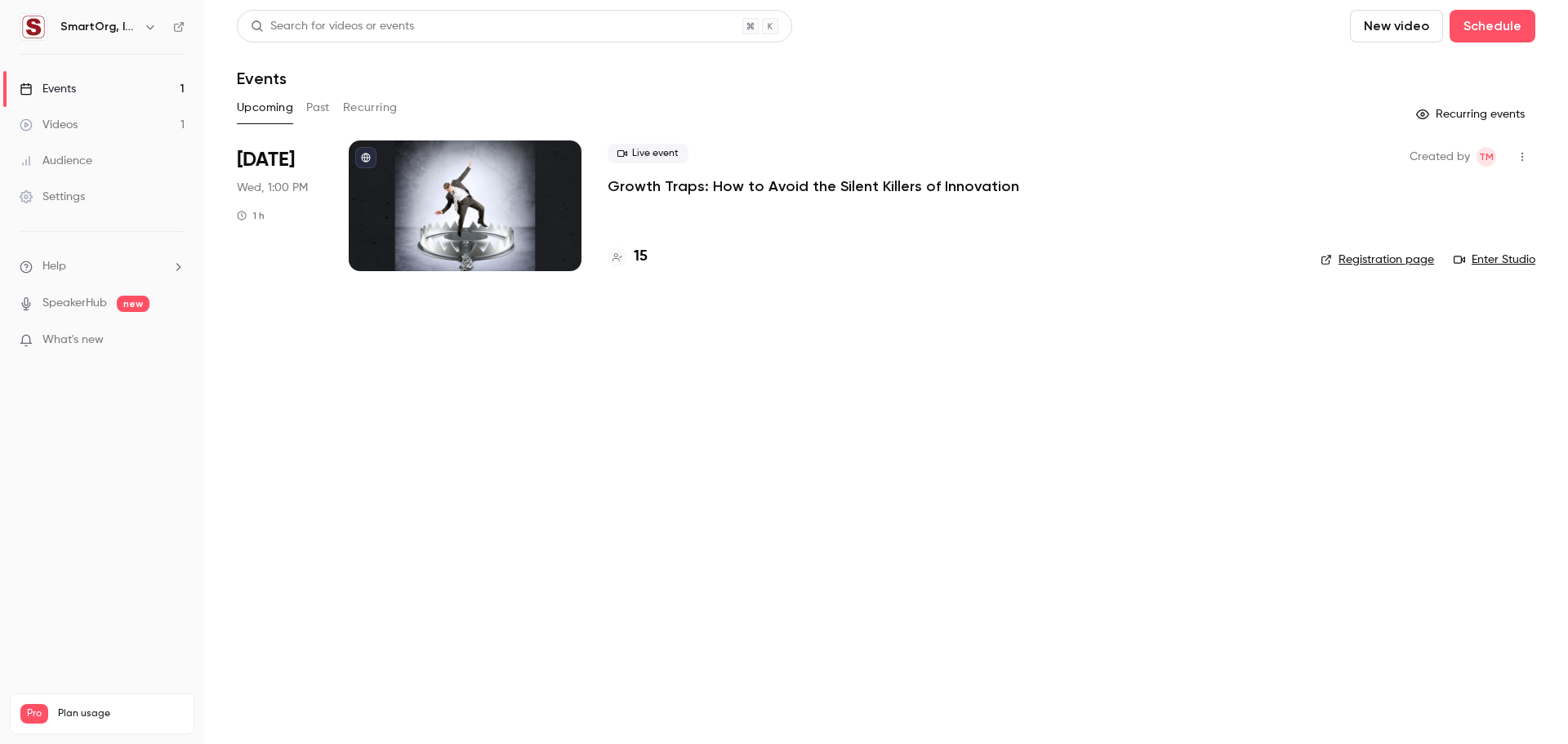
click at [139, 23] on div "SmartOrg, Inc." at bounding box center [110, 26] width 100 height 20
click at [146, 24] on icon "button" at bounding box center [150, 26] width 13 height 13
click at [875, 542] on div at bounding box center [784, 372] width 1568 height 744
